Goal: Communication & Community: Participate in discussion

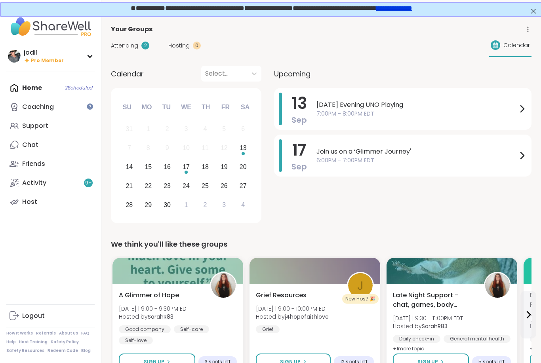
click at [41, 120] on link "Support" at bounding box center [50, 126] width 88 height 19
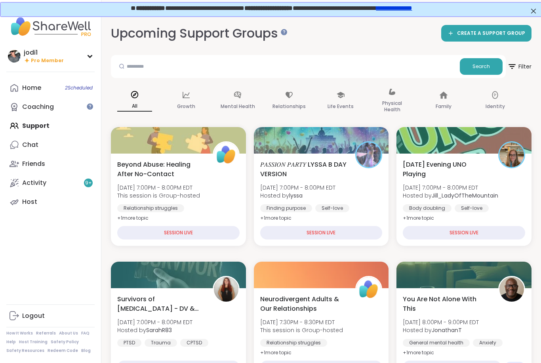
click at [478, 195] on b "Jill_LadyOfTheMountain" at bounding box center [465, 196] width 67 height 8
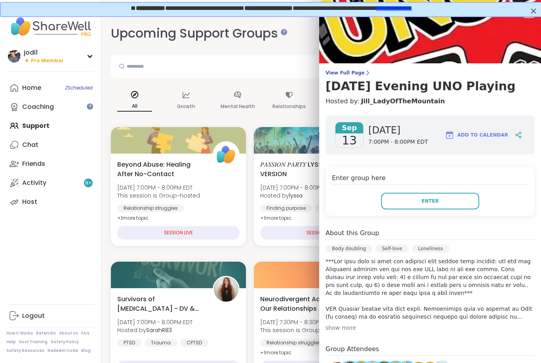
click at [431, 209] on button "Enter" at bounding box center [430, 201] width 98 height 17
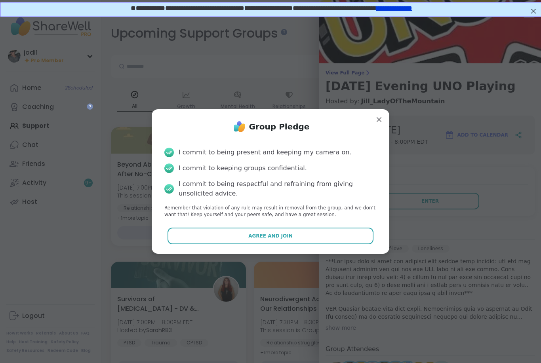
click at [273, 234] on span "Agree and Join" at bounding box center [271, 236] width 44 height 7
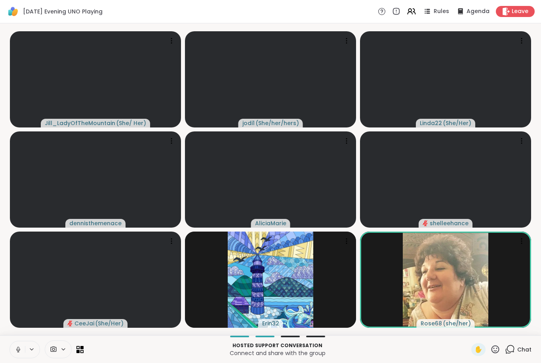
click at [15, 357] on button at bounding box center [17, 350] width 15 height 17
click at [19, 351] on icon at bounding box center [18, 350] width 4 height 2
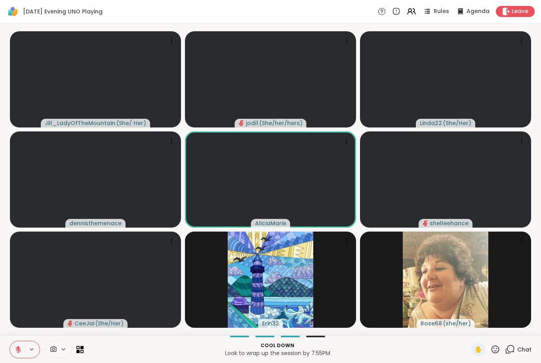
click at [17, 350] on icon at bounding box center [18, 350] width 6 height 6
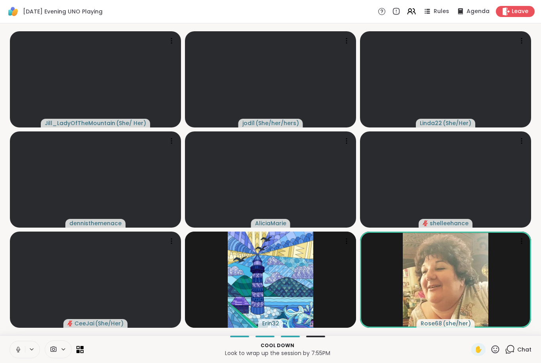
click at [19, 356] on button at bounding box center [17, 350] width 15 height 17
click at [521, 356] on div "Chat" at bounding box center [518, 350] width 27 height 13
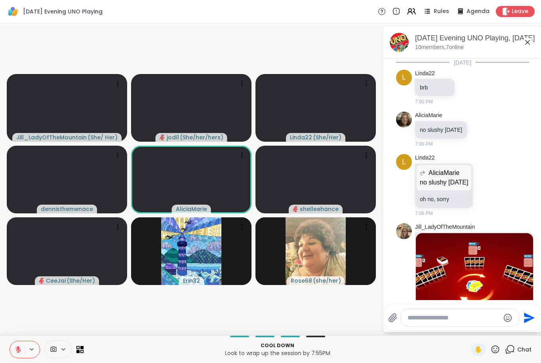
scroll to position [858, 0]
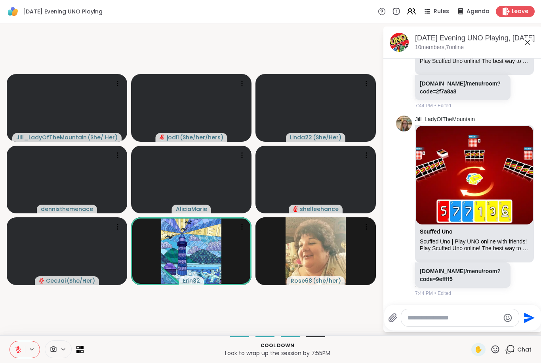
click at [12, 353] on button at bounding box center [17, 350] width 15 height 17
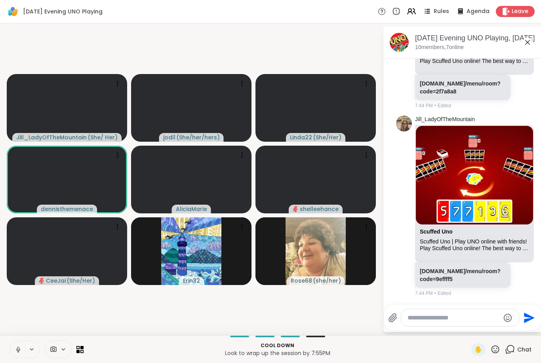
click at [161, 360] on div "Cool down Look to wrap up the session by 7:55PM ✋ Chat" at bounding box center [270, 350] width 541 height 28
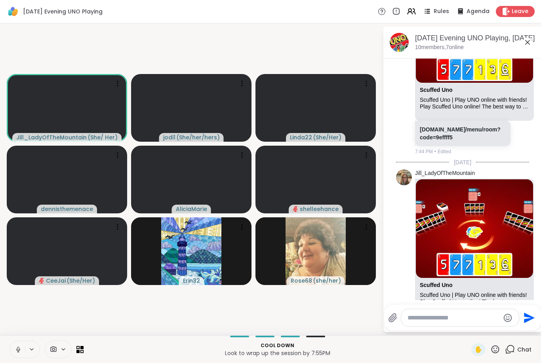
scroll to position [1052, 0]
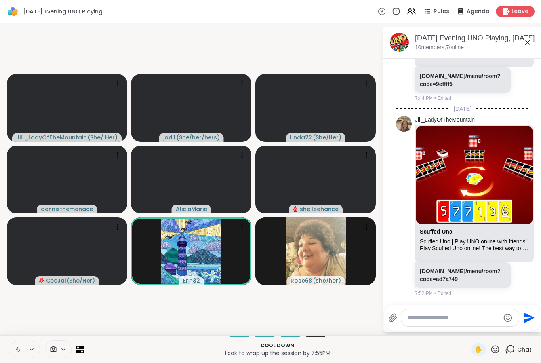
click at [470, 275] on link "scuffeduno.online/menu/room?code=ad7a749" at bounding box center [460, 275] width 81 height 14
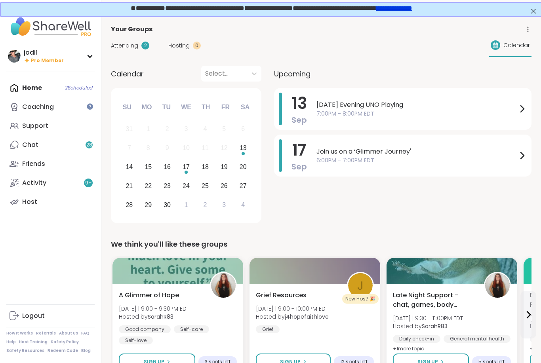
click at [44, 103] on div "Coaching" at bounding box center [38, 107] width 32 height 9
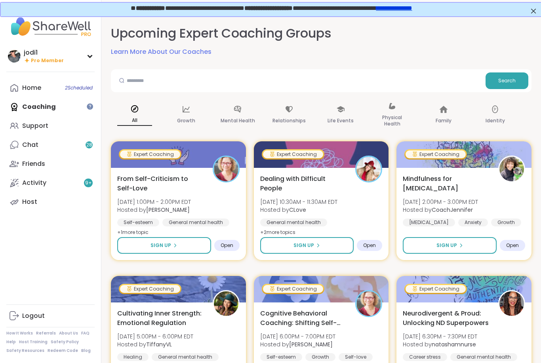
click at [40, 131] on link "Support" at bounding box center [50, 126] width 88 height 19
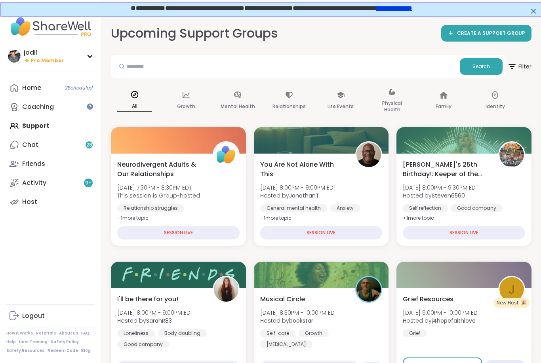
click at [49, 115] on link "Coaching" at bounding box center [50, 107] width 88 height 19
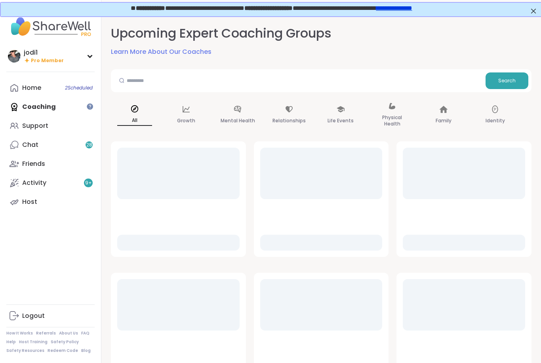
click at [42, 125] on div "Support" at bounding box center [35, 126] width 26 height 9
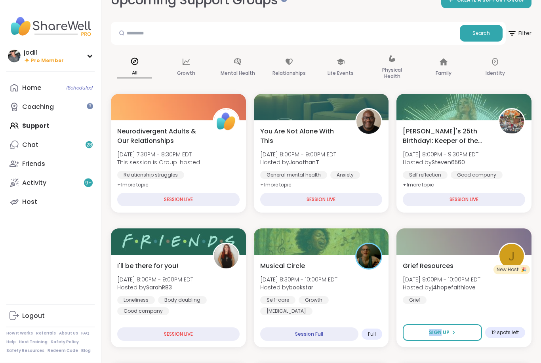
scroll to position [33, 0]
